Goal: Task Accomplishment & Management: Use online tool/utility

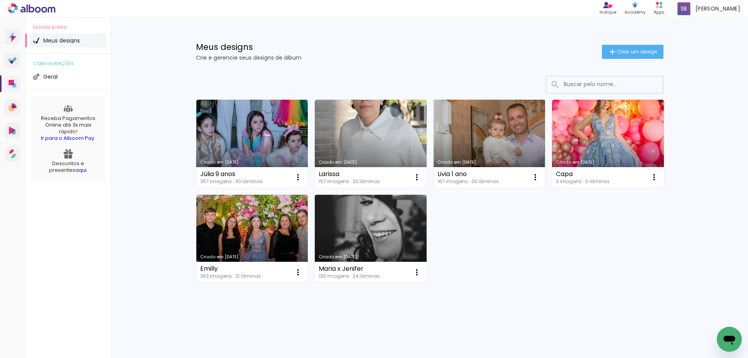
click at [512, 137] on link "Criado em [DATE]" at bounding box center [490, 144] width 112 height 88
click at [506, 127] on link "Criado em [DATE]" at bounding box center [490, 144] width 112 height 88
